Goal: Browse casually

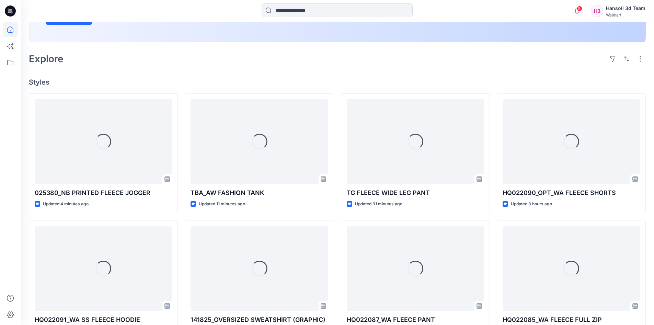
scroll to position [188, 0]
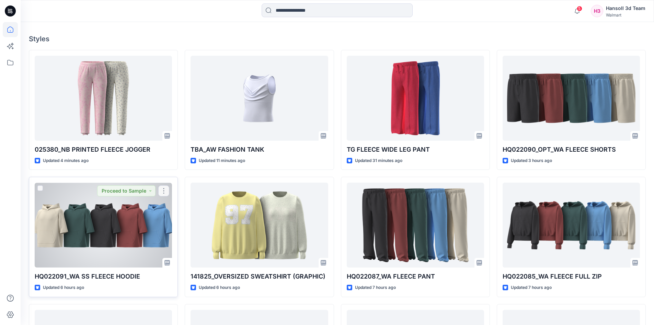
click at [114, 213] on div at bounding box center [103, 224] width 137 height 85
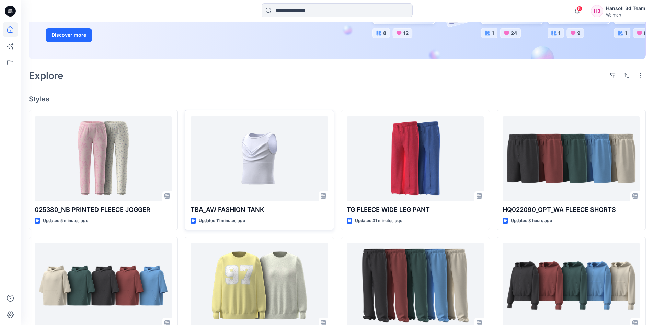
scroll to position [113, 0]
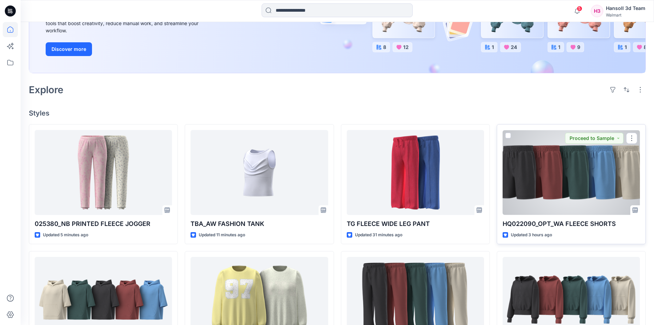
click at [536, 173] on div at bounding box center [571, 172] width 137 height 85
